Goal: Information Seeking & Learning: Understand process/instructions

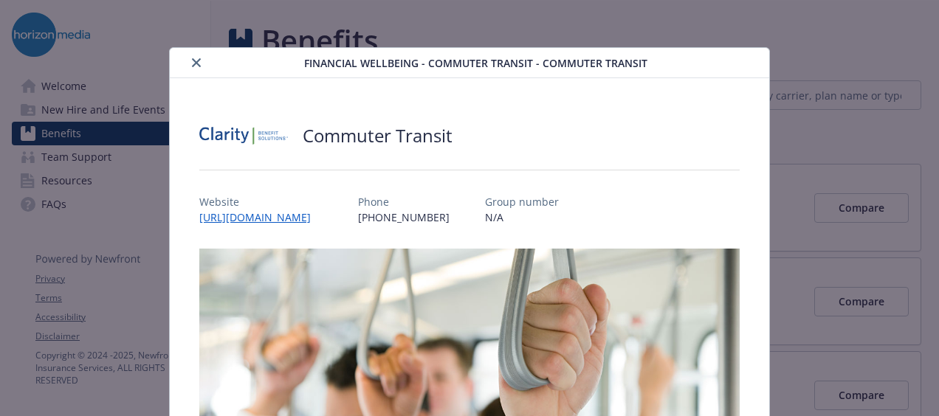
scroll to position [44, 0]
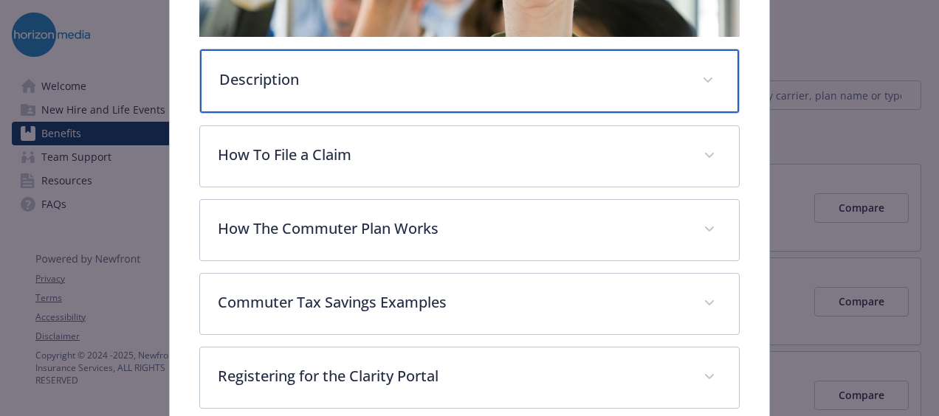
click at [347, 86] on div "Description" at bounding box center [469, 80] width 539 height 63
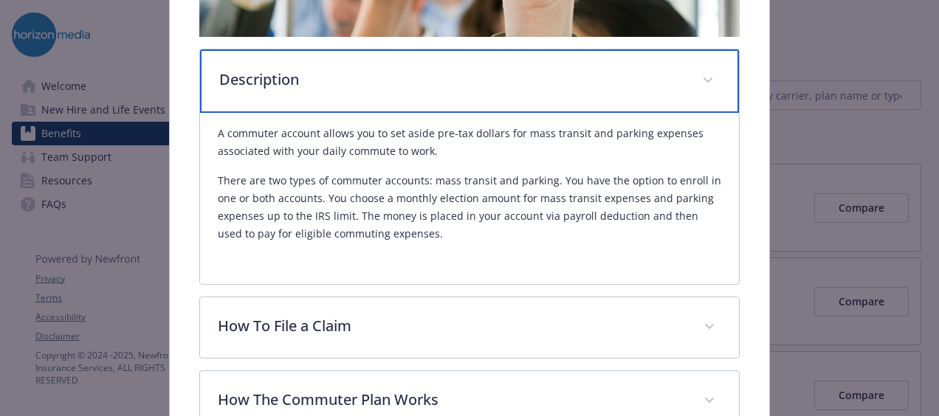
scroll to position [751, 0]
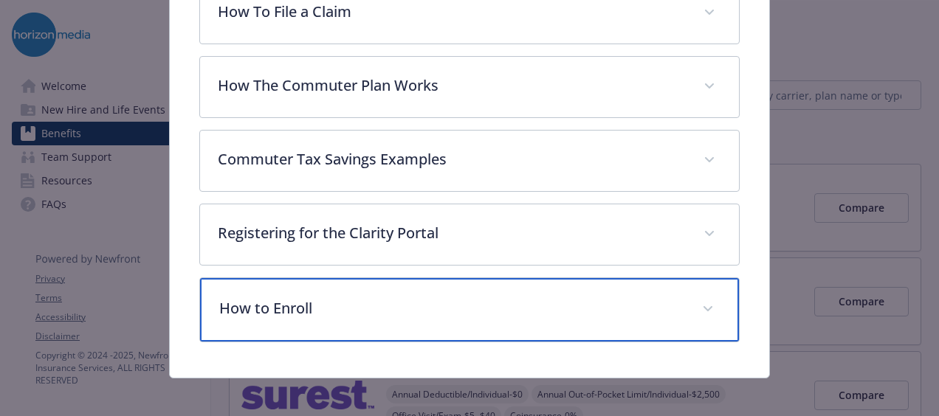
click at [579, 328] on div "How to Enroll" at bounding box center [469, 309] width 539 height 63
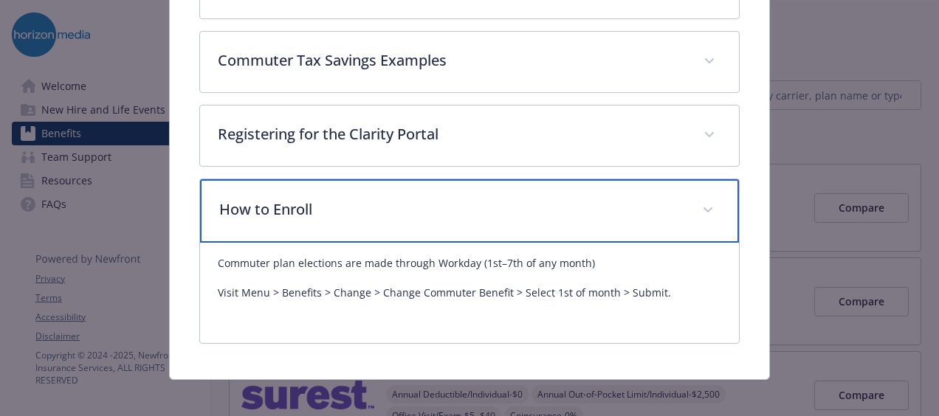
scroll to position [852, 0]
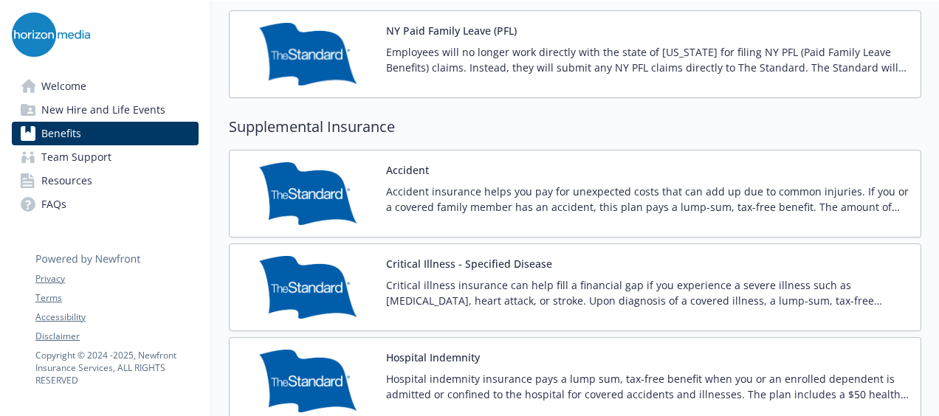
scroll to position [1662, 11]
